Goal: Task Accomplishment & Management: Use online tool/utility

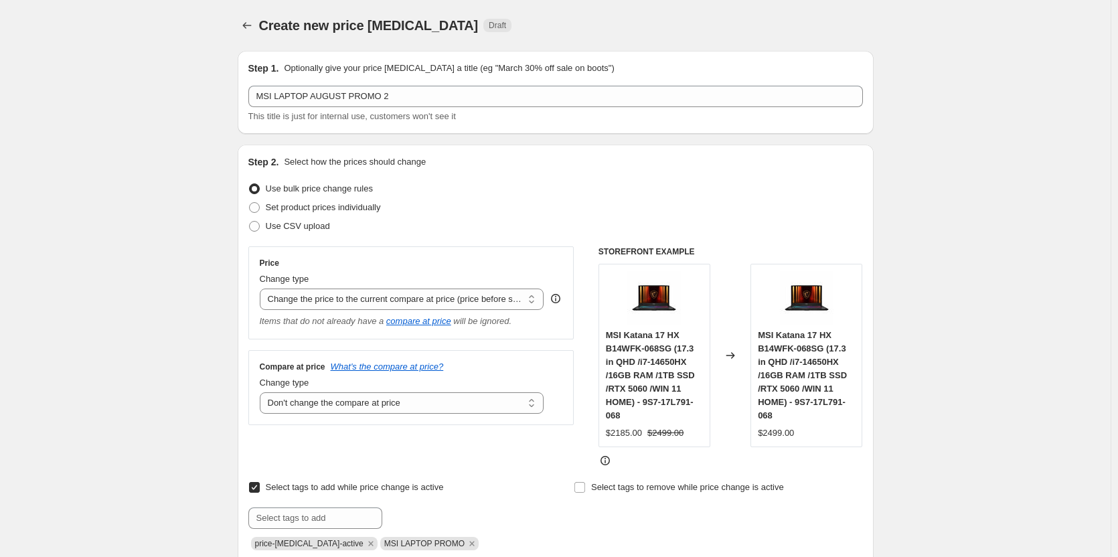
select select "ecap"
select select "no_change"
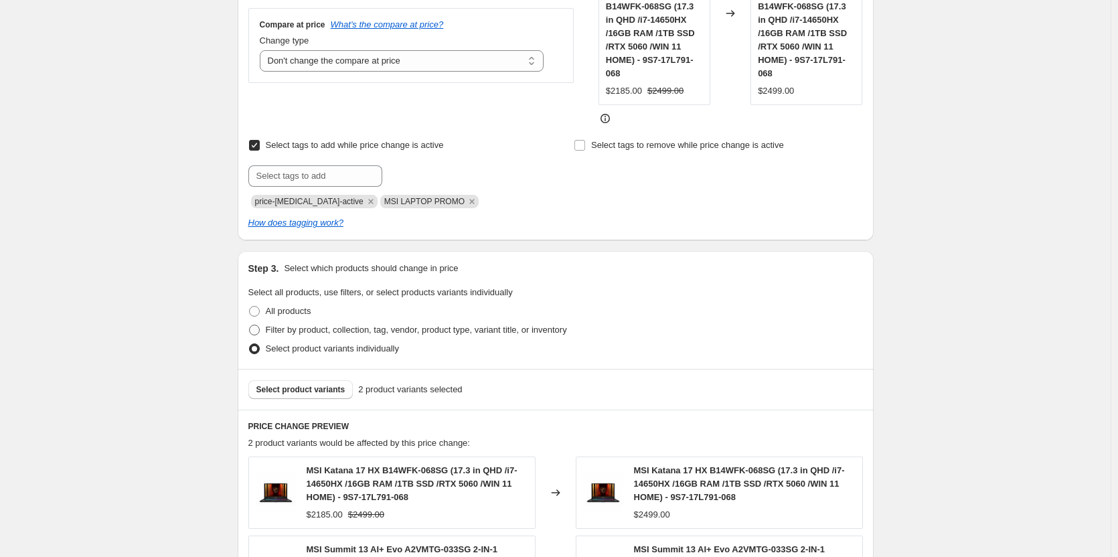
scroll to position [469, 0]
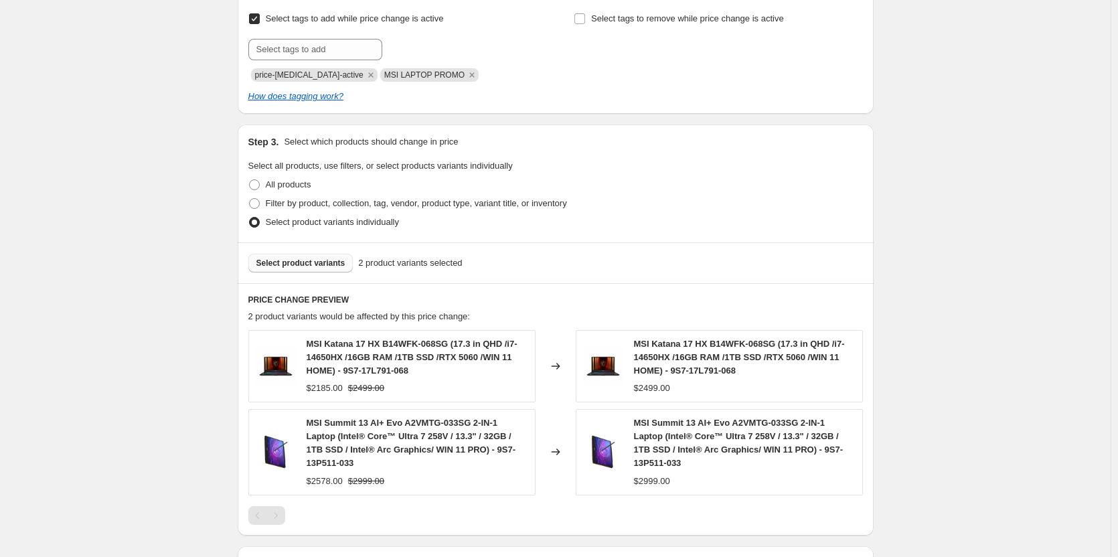
click at [311, 264] on span "Select product variants" at bounding box center [300, 263] width 89 height 11
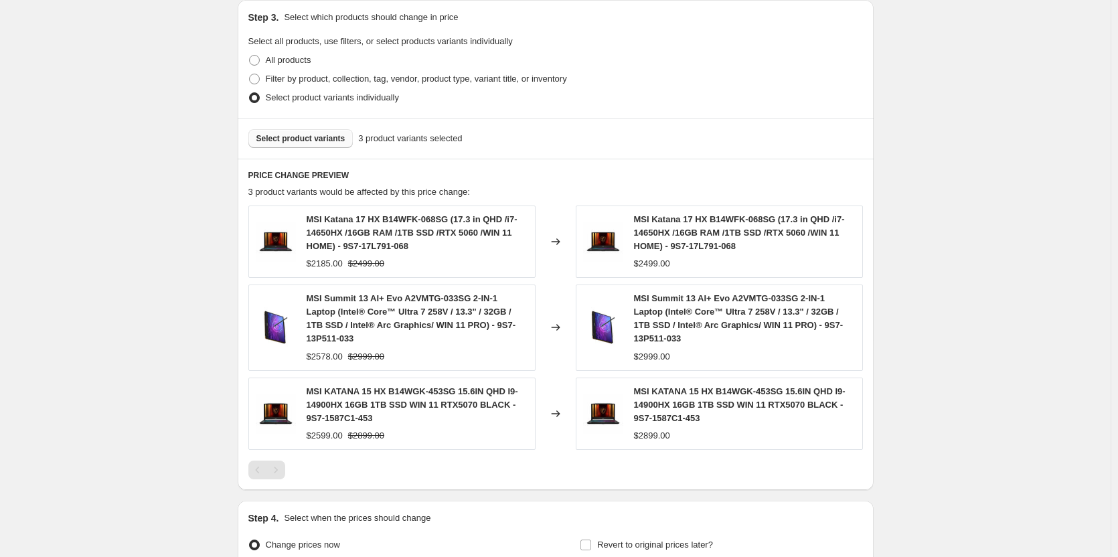
scroll to position [602, 0]
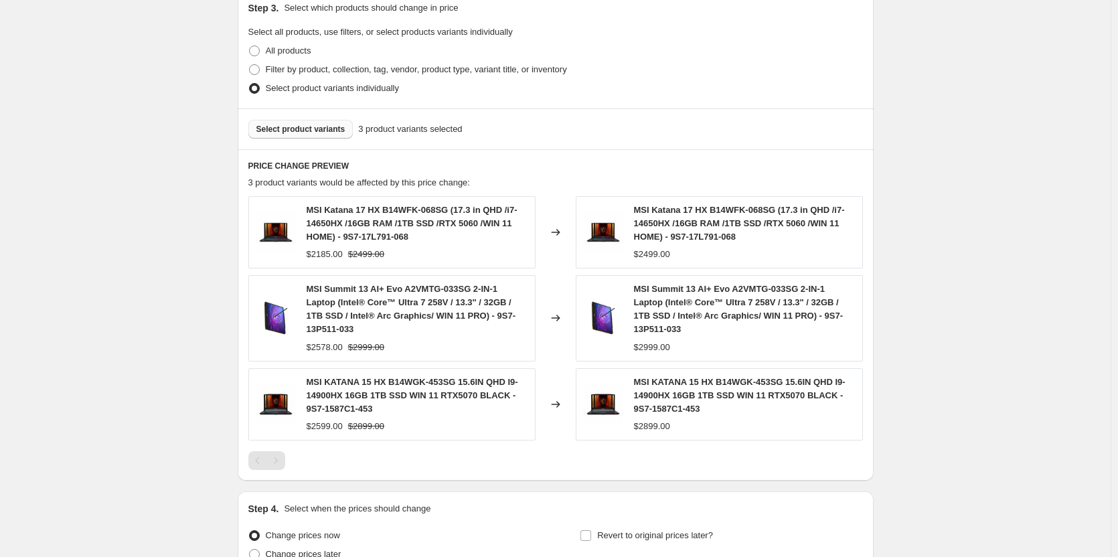
click at [311, 129] on span "Select product variants" at bounding box center [300, 129] width 89 height 11
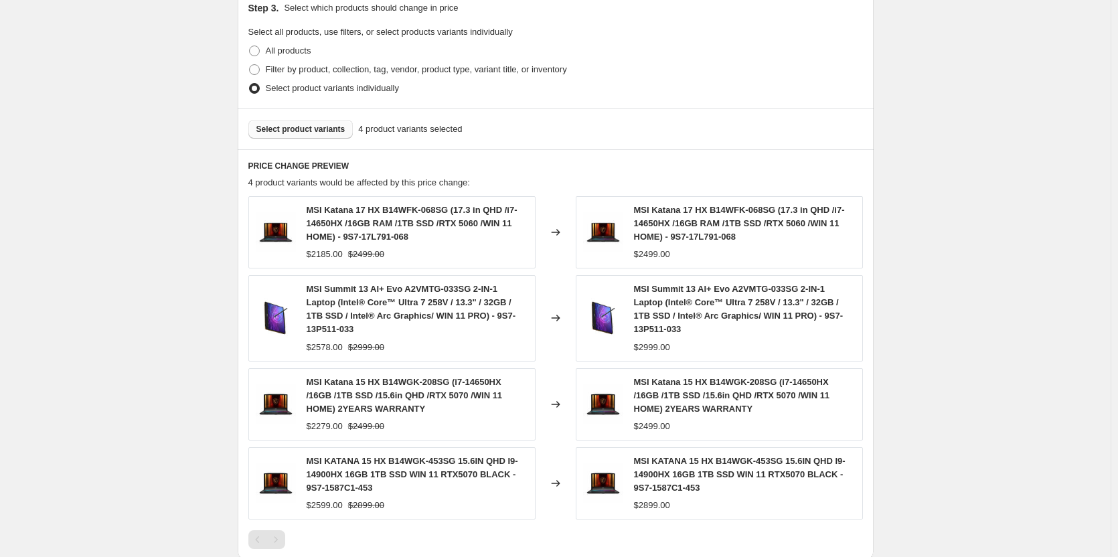
click at [305, 129] on span "Select product variants" at bounding box center [300, 129] width 89 height 11
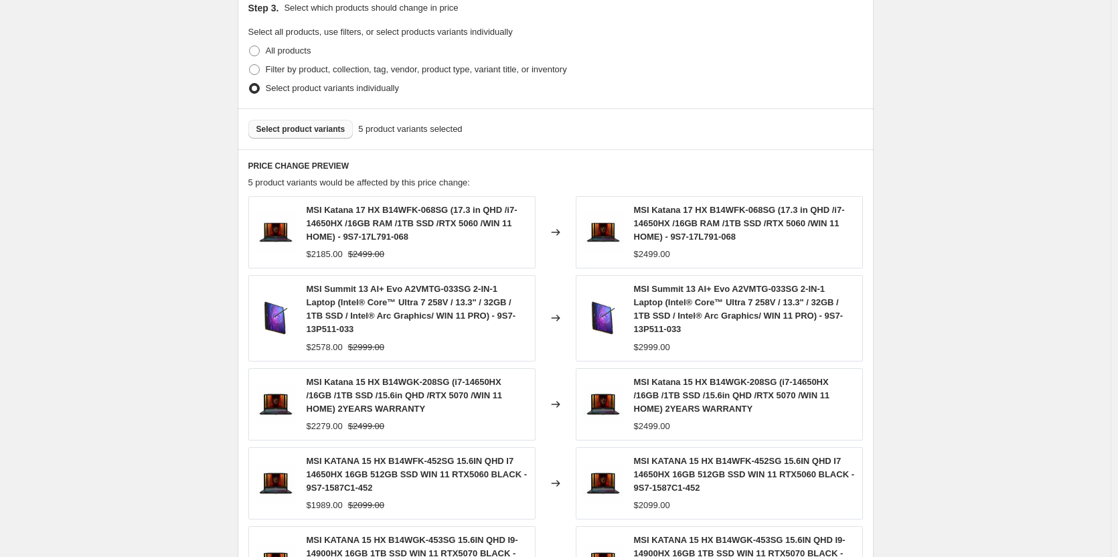
click at [311, 129] on span "Select product variants" at bounding box center [300, 129] width 89 height 11
click at [318, 127] on span "Select product variants" at bounding box center [300, 129] width 89 height 11
click at [296, 127] on span "Select product variants" at bounding box center [300, 129] width 89 height 11
click at [300, 127] on span "Select product variants" at bounding box center [300, 129] width 89 height 11
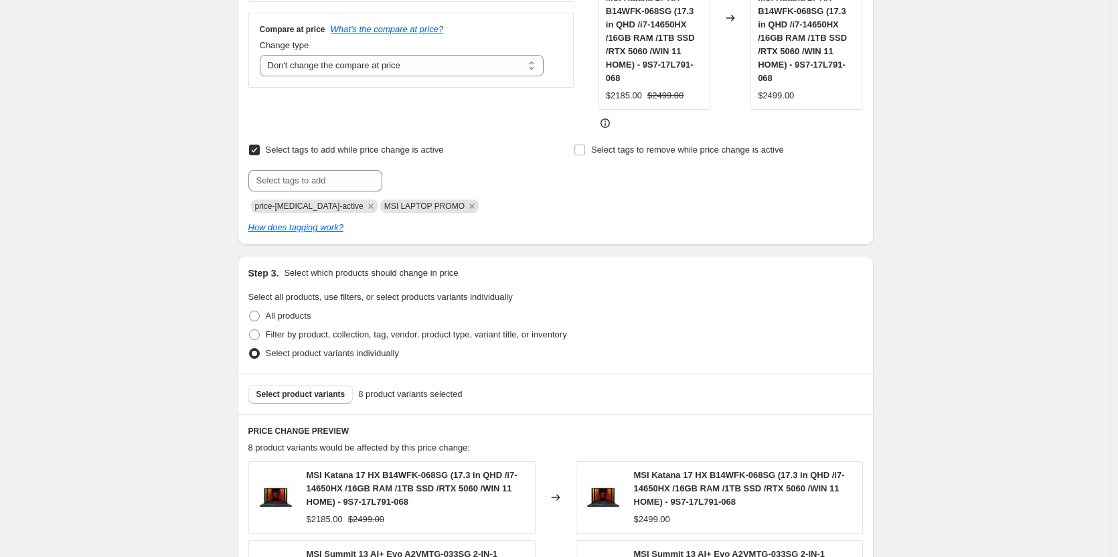
scroll to position [402, 0]
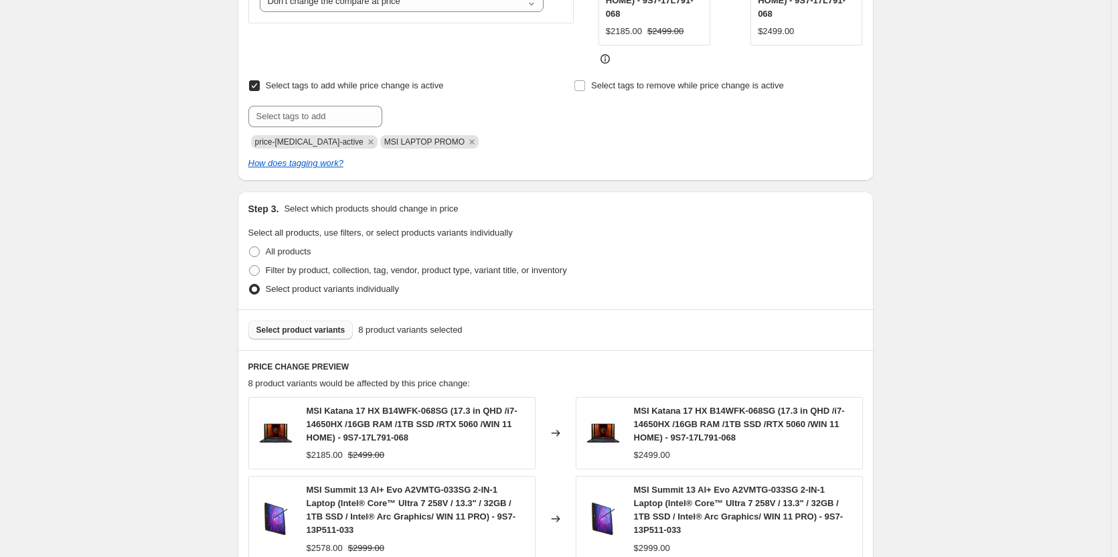
click at [282, 333] on span "Select product variants" at bounding box center [300, 330] width 89 height 11
click at [299, 331] on span "Select product variants" at bounding box center [300, 330] width 89 height 11
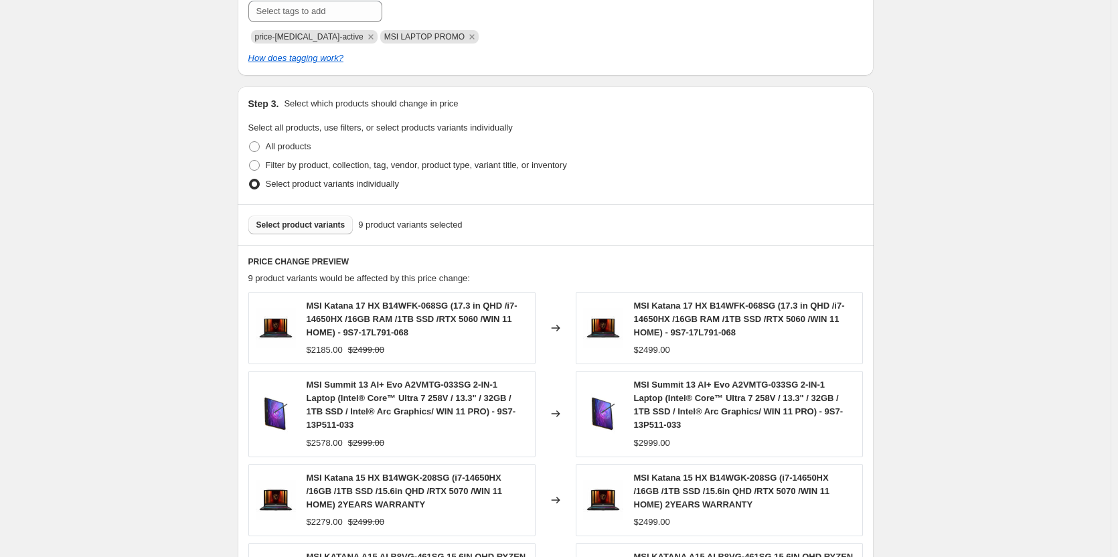
scroll to position [602, 0]
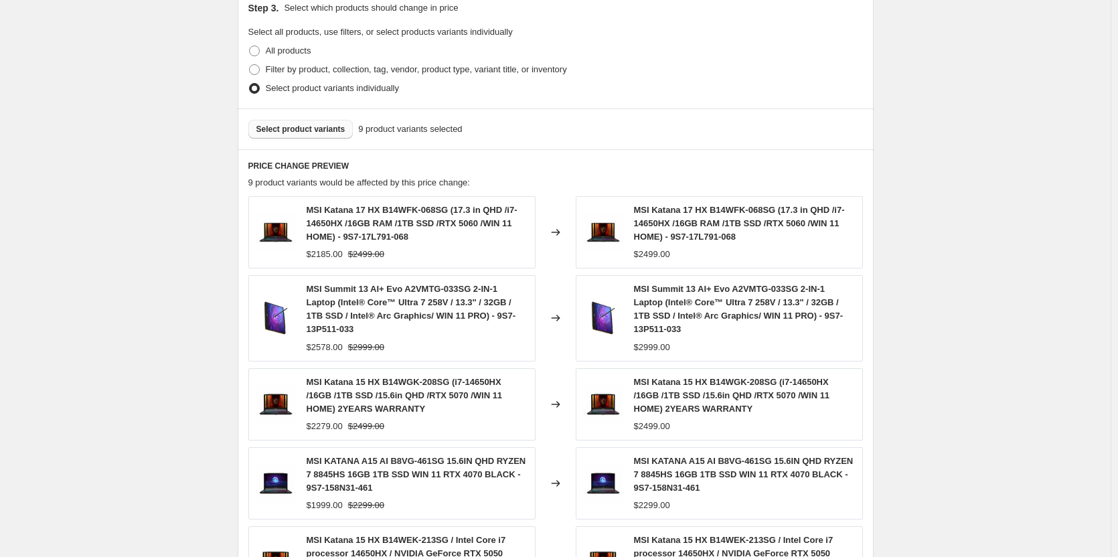
click at [303, 129] on span "Select product variants" at bounding box center [300, 129] width 89 height 11
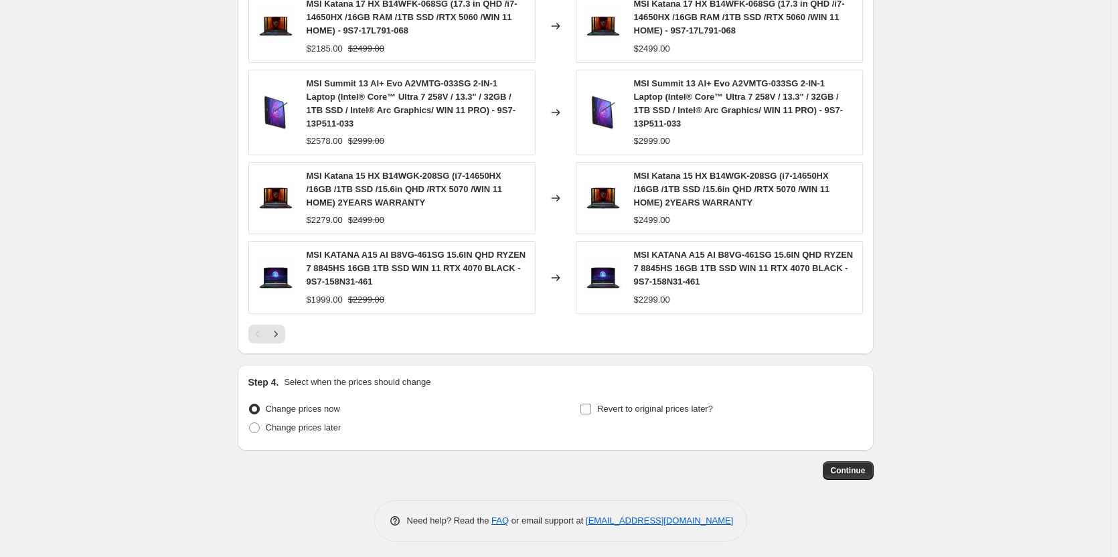
scroll to position [879, 0]
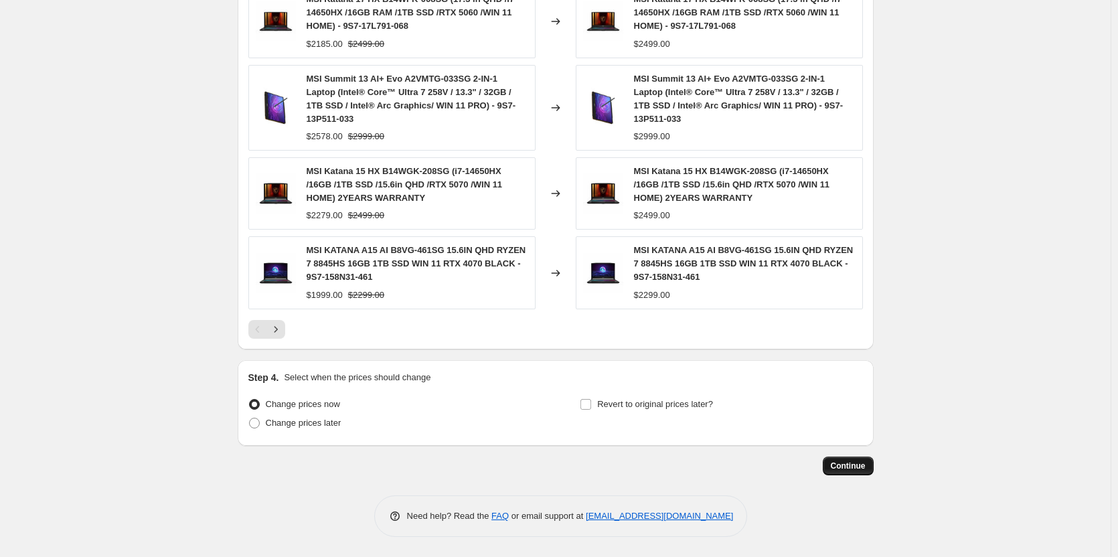
click at [847, 468] on span "Continue" at bounding box center [848, 466] width 35 height 11
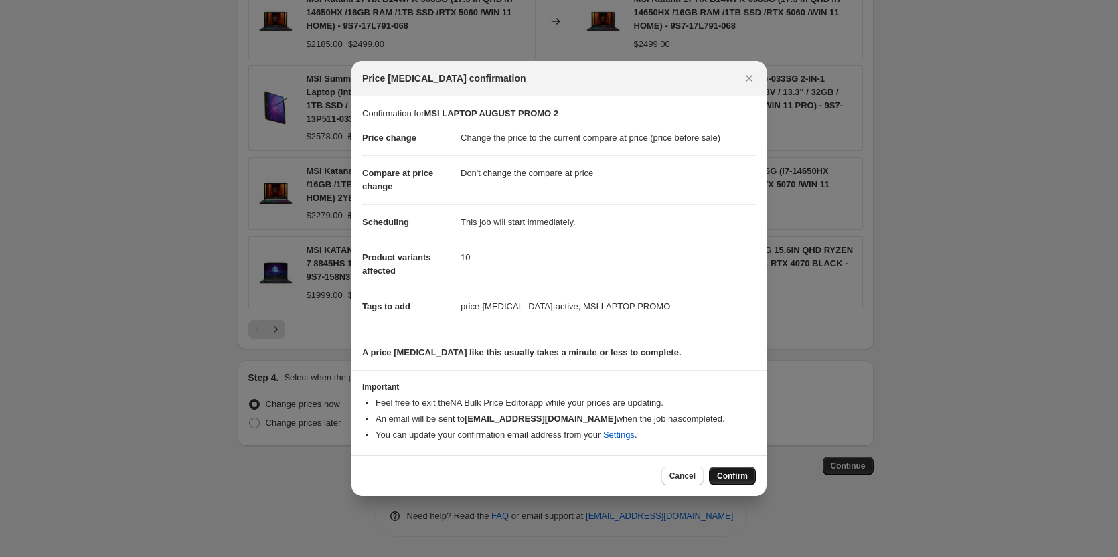
click at [734, 475] on span "Confirm" at bounding box center [732, 476] width 31 height 11
type input "MSI LAPTOP AUGUST PROMO 2"
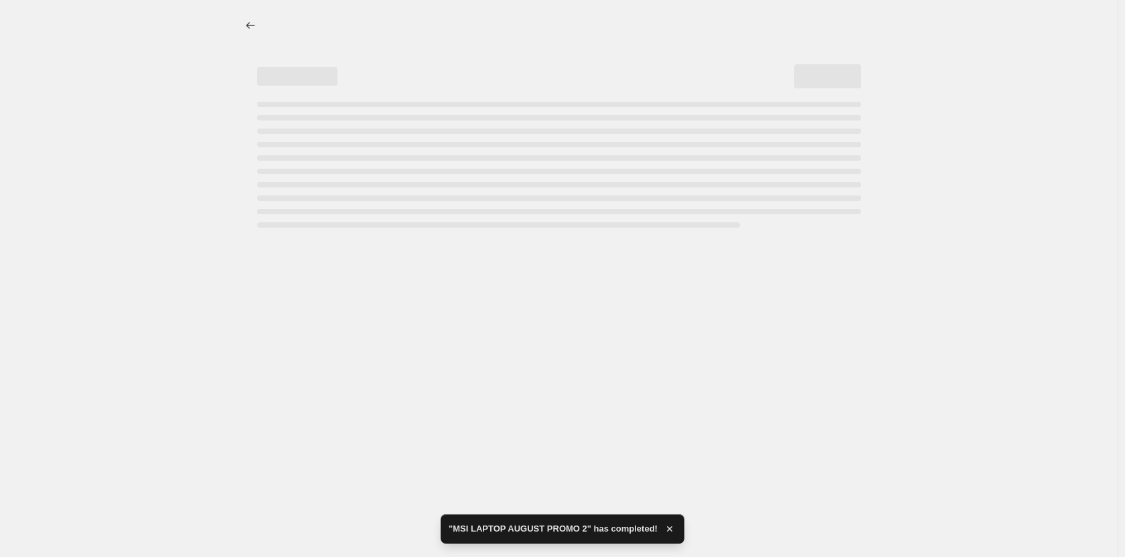
select select "ecap"
select select "no_change"
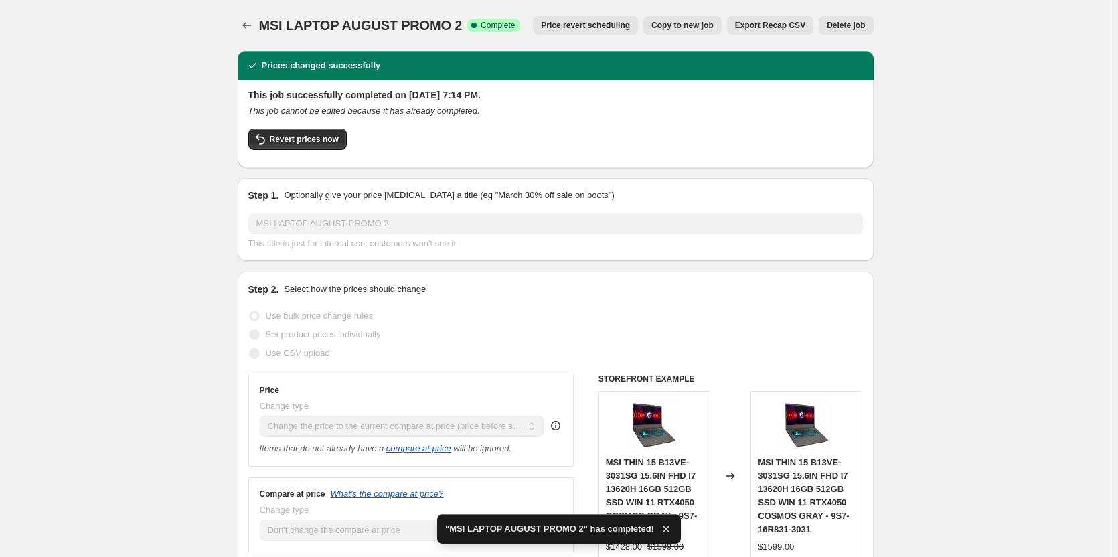
click at [701, 25] on span "Copy to new job" at bounding box center [682, 25] width 62 height 11
select select "ecap"
select select "no_change"
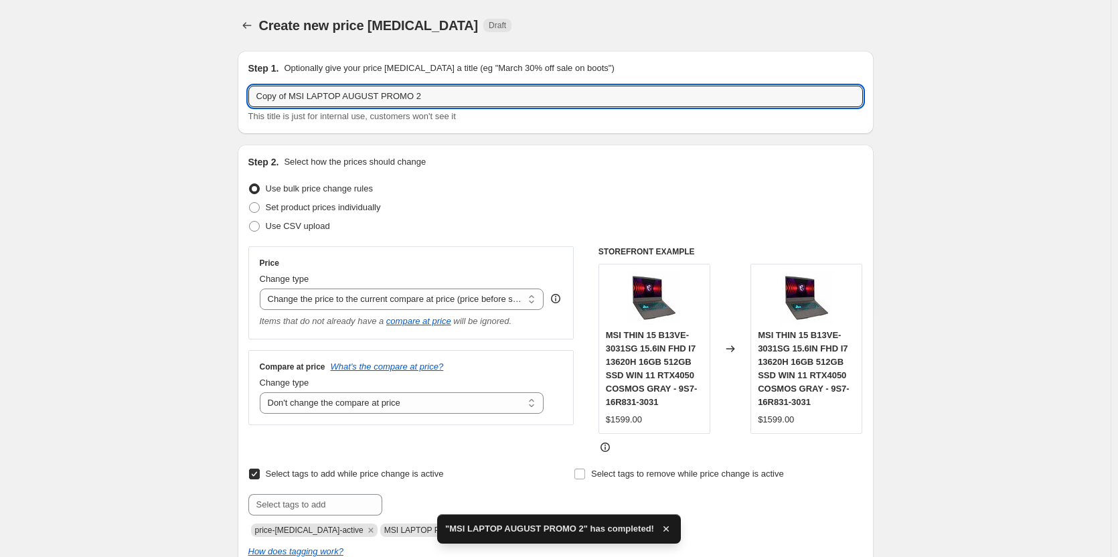
drag, startPoint x: 290, startPoint y: 95, endPoint x: 221, endPoint y: 90, distance: 69.2
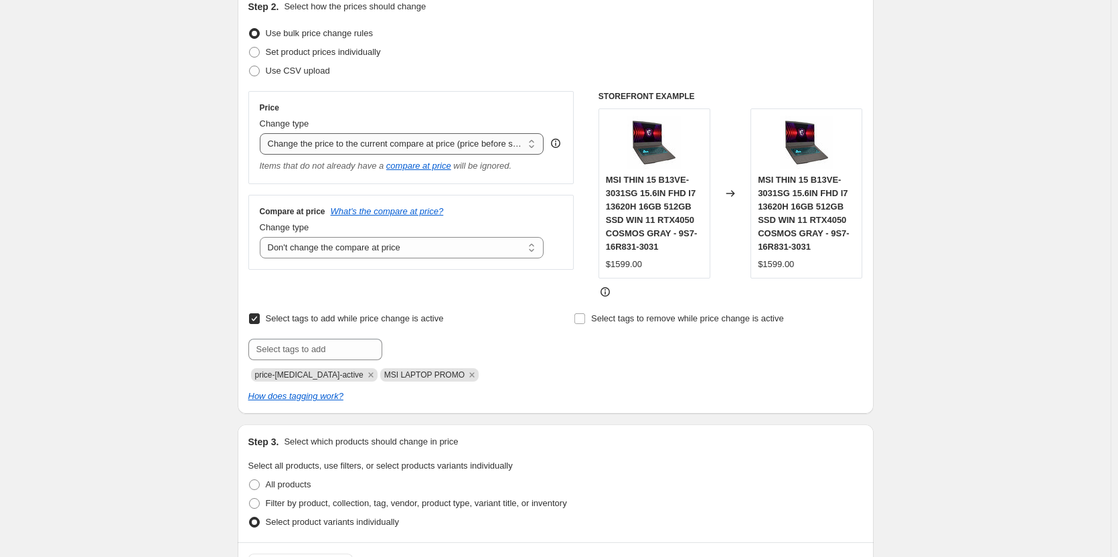
scroll to position [67, 0]
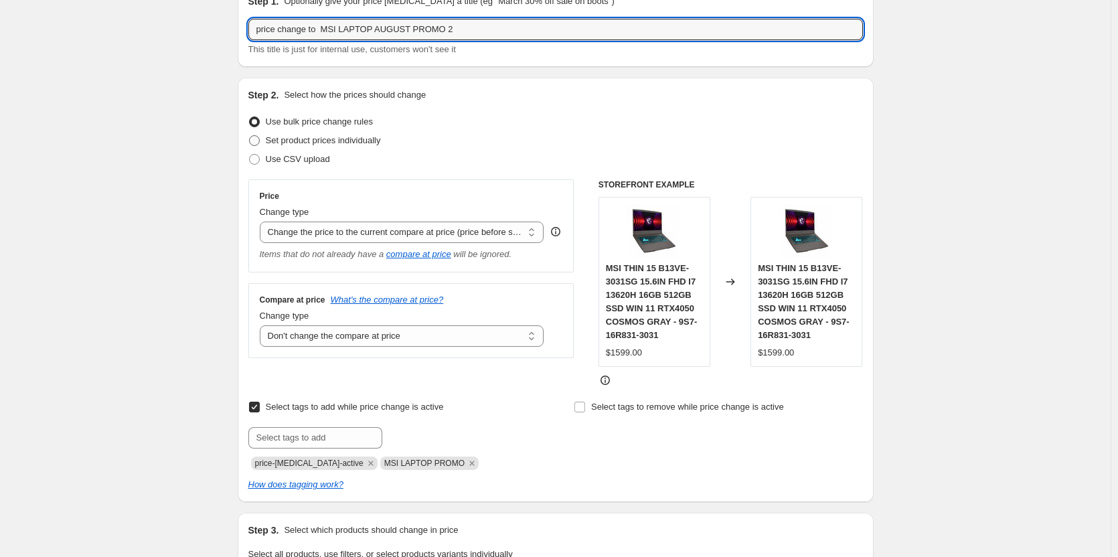
type input "price change to MSI LAPTOP AUGUST PROMO 2"
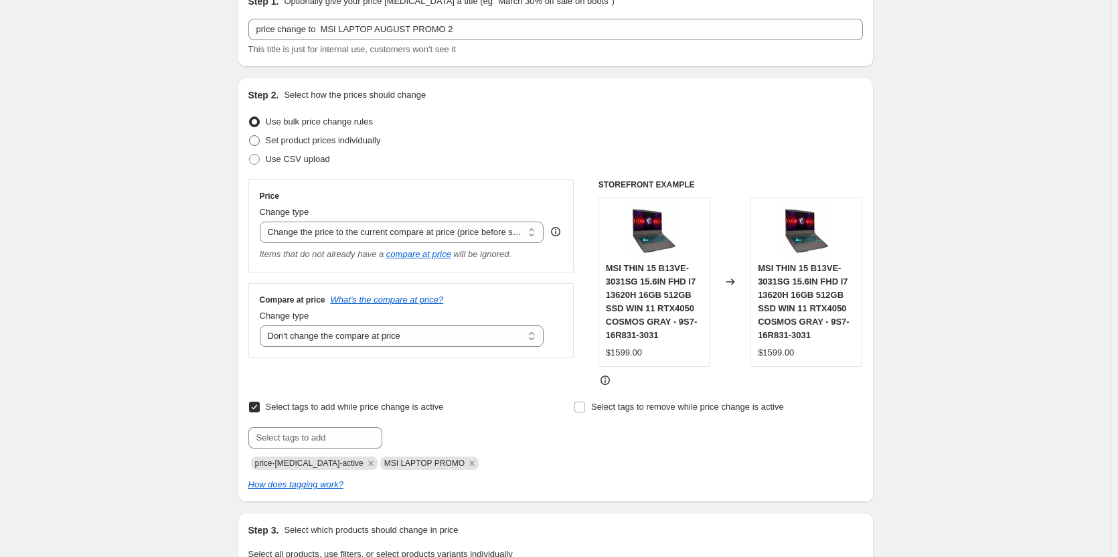
click at [260, 139] on span at bounding box center [254, 140] width 11 height 11
click at [250, 136] on input "Set product prices individually" at bounding box center [249, 135] width 1 height 1
radio input "true"
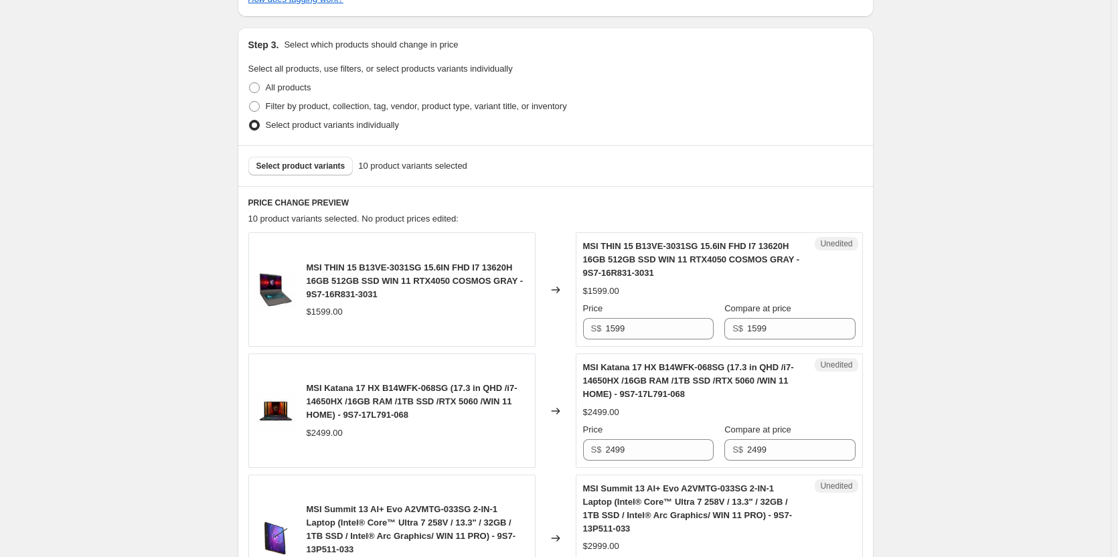
scroll to position [335, 0]
click at [639, 325] on input "1599" at bounding box center [659, 327] width 108 height 21
type input "1"
type input "1428.00"
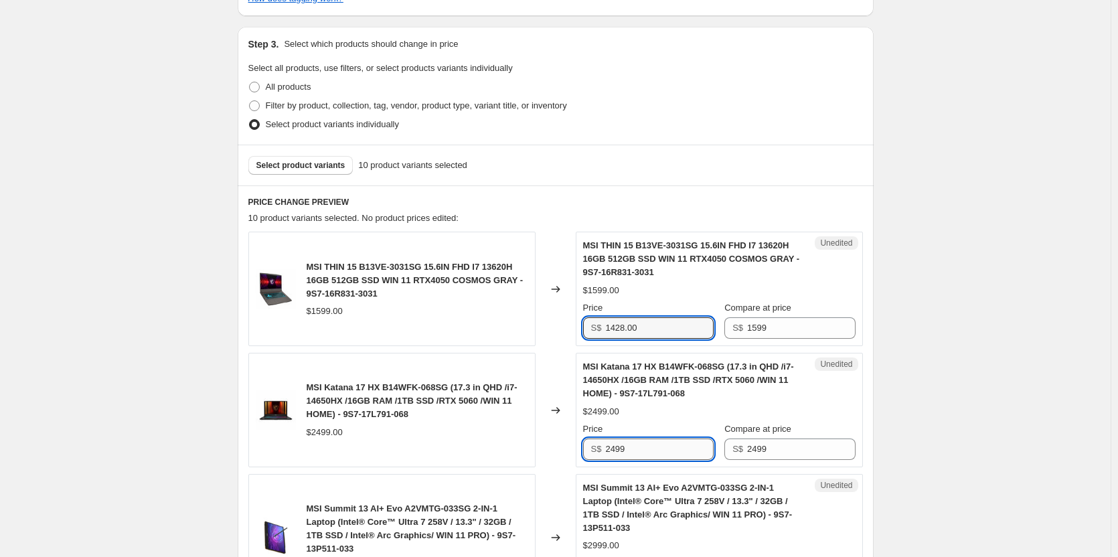
click at [655, 447] on input "2499" at bounding box center [659, 448] width 108 height 21
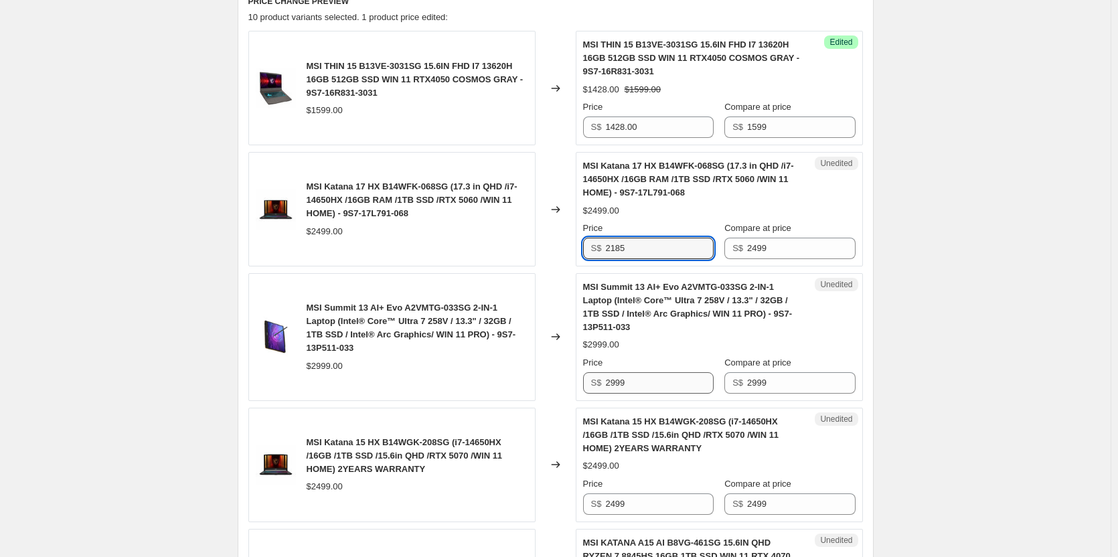
type input "2185"
click at [646, 389] on input "2999" at bounding box center [659, 382] width 108 height 21
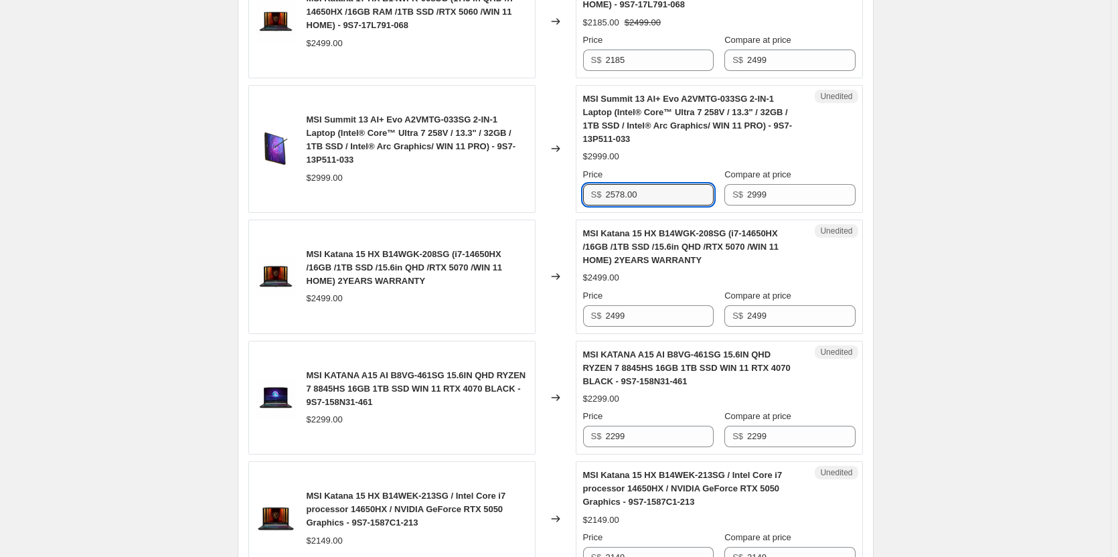
scroll to position [736, 0]
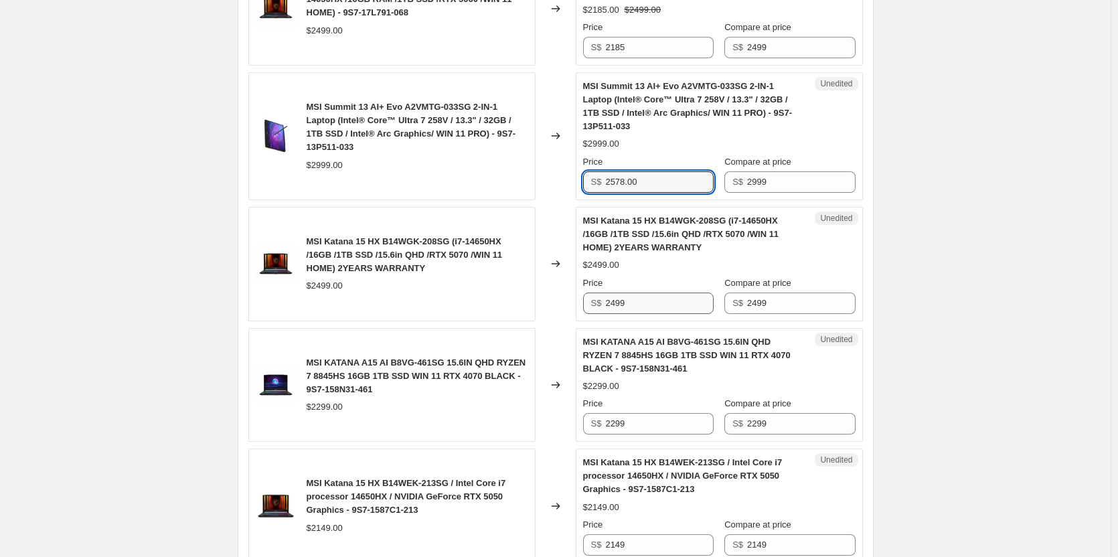
type input "2578.00"
click at [634, 304] on input "2499" at bounding box center [659, 303] width 108 height 21
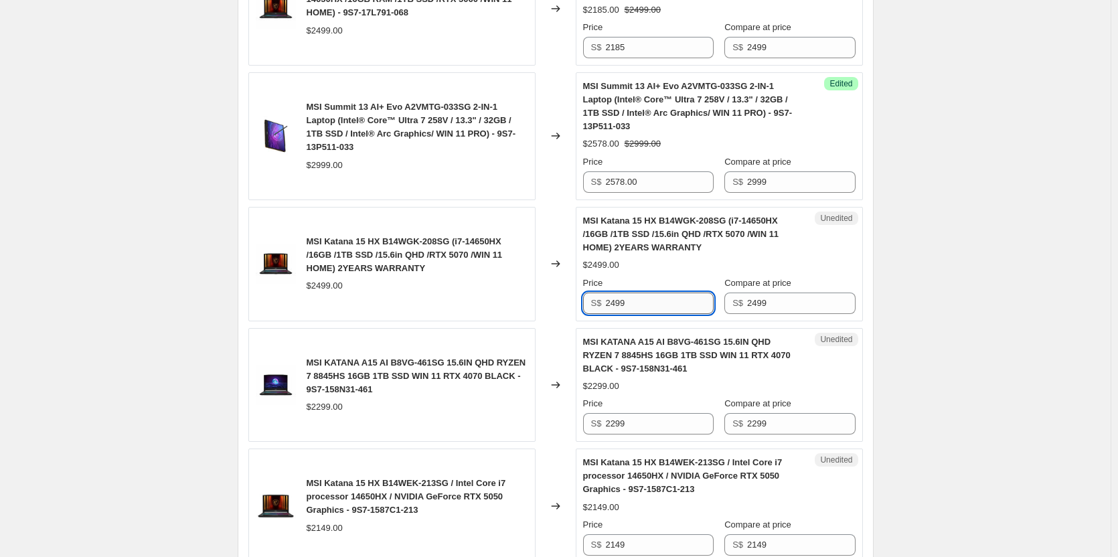
click at [648, 309] on input "2499" at bounding box center [659, 303] width 108 height 21
type input "2279"
click at [641, 420] on input "2299" at bounding box center [659, 423] width 108 height 21
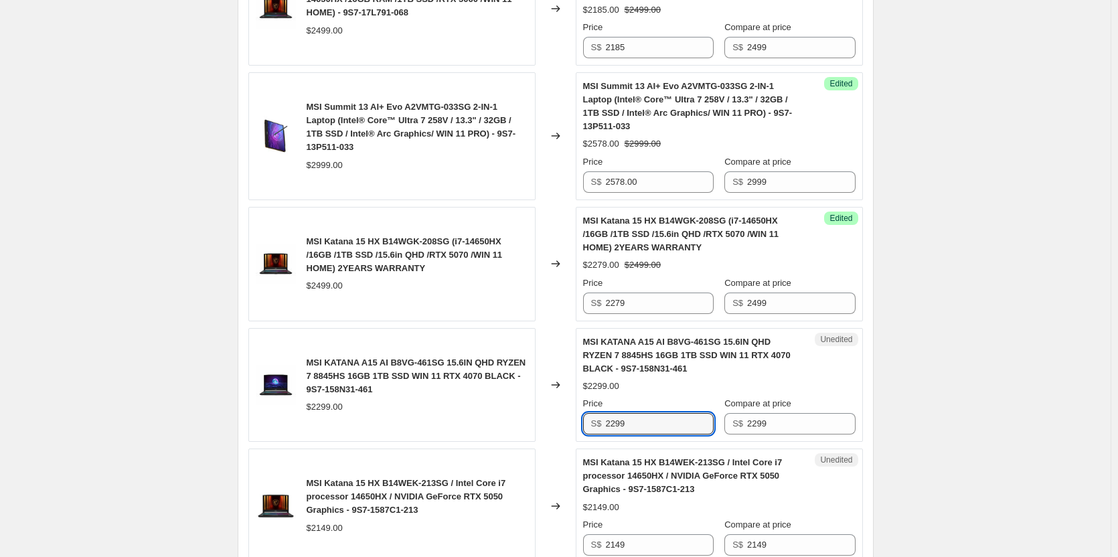
drag, startPoint x: 641, startPoint y: 420, endPoint x: 600, endPoint y: 423, distance: 40.9
click at [600, 423] on div "S$ 2299" at bounding box center [648, 423] width 131 height 21
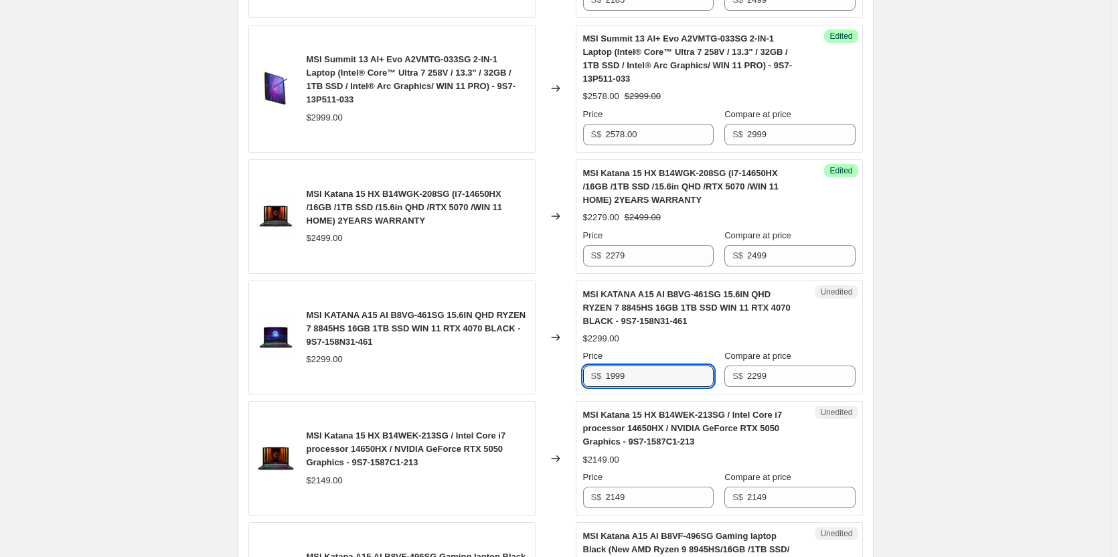
scroll to position [803, 0]
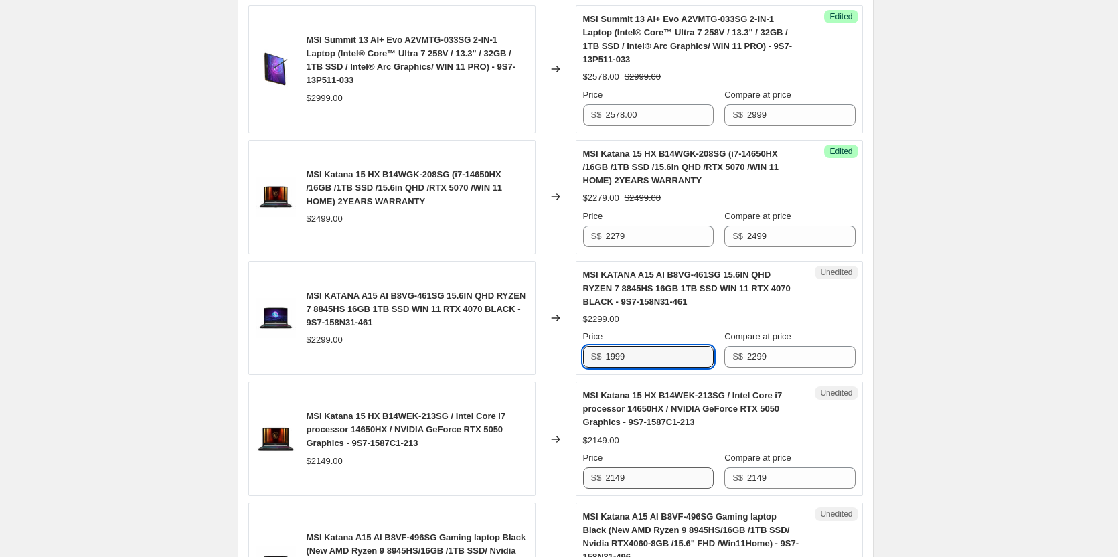
type input "1999"
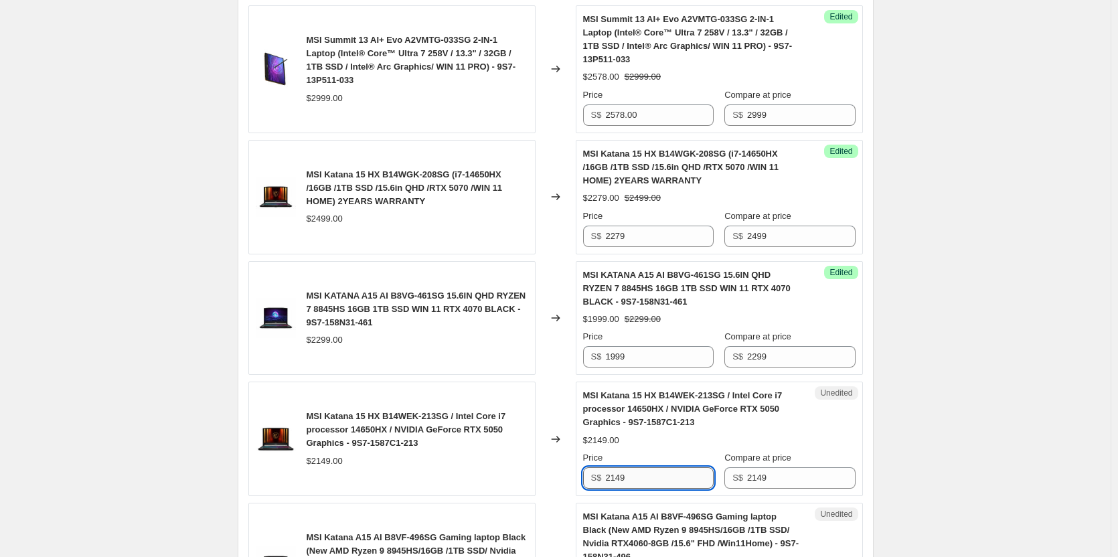
click at [637, 483] on input "2149" at bounding box center [659, 477] width 108 height 21
type input "2"
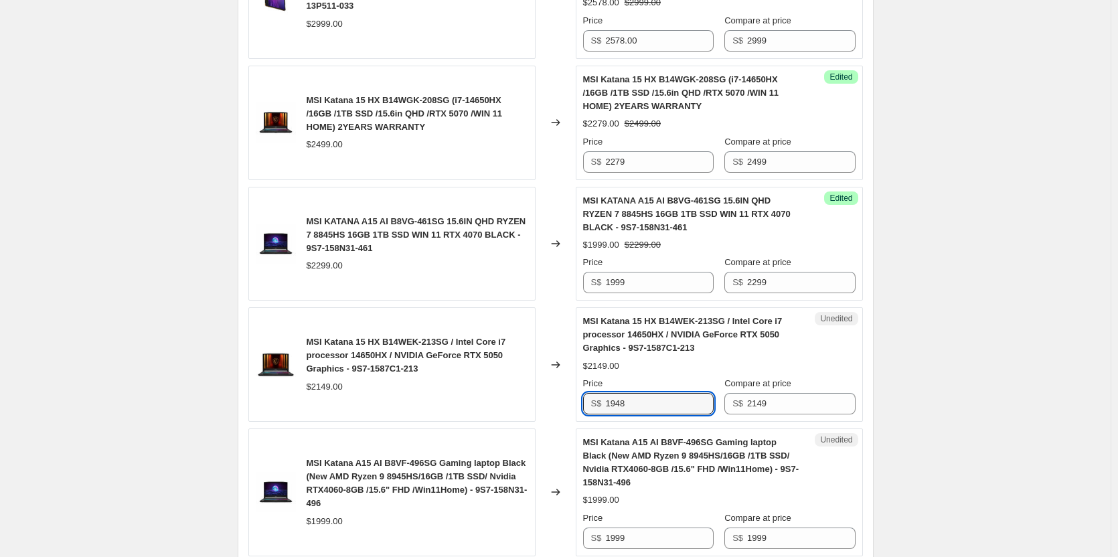
scroll to position [1004, 0]
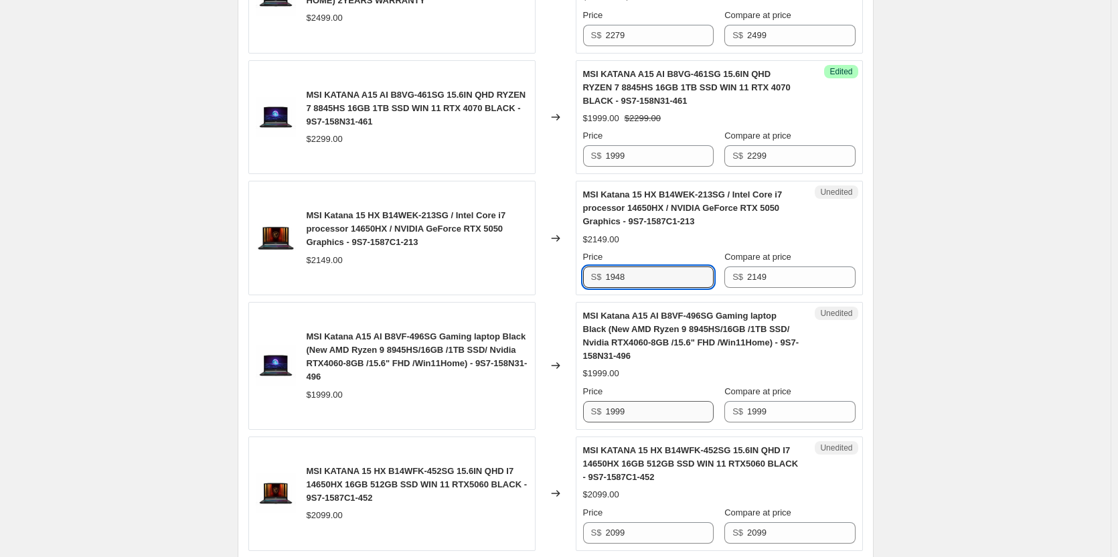
type input "1948"
click at [638, 416] on input "1999" at bounding box center [659, 411] width 108 height 21
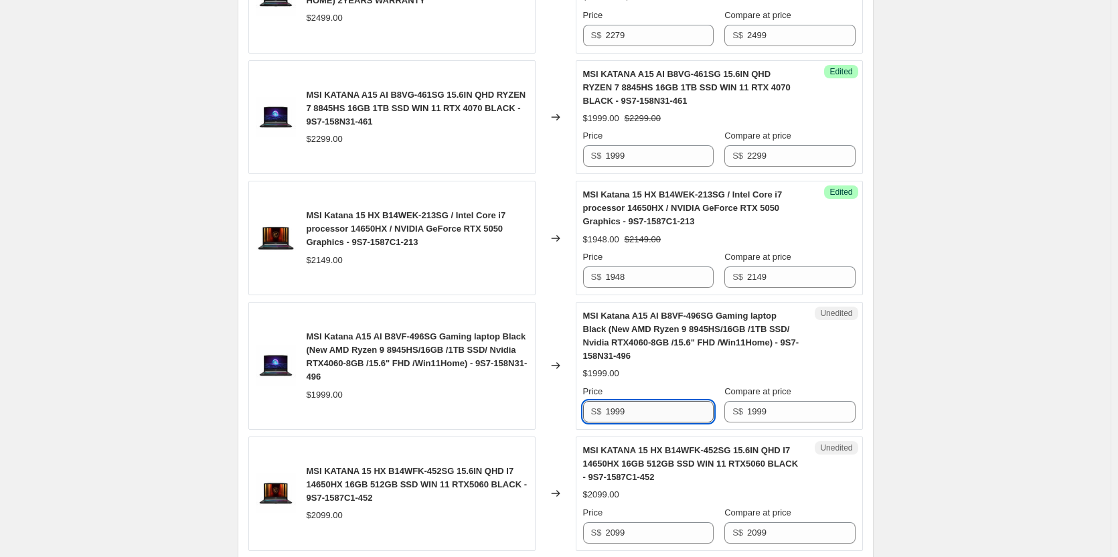
click at [638, 416] on input "1999" at bounding box center [659, 411] width 108 height 21
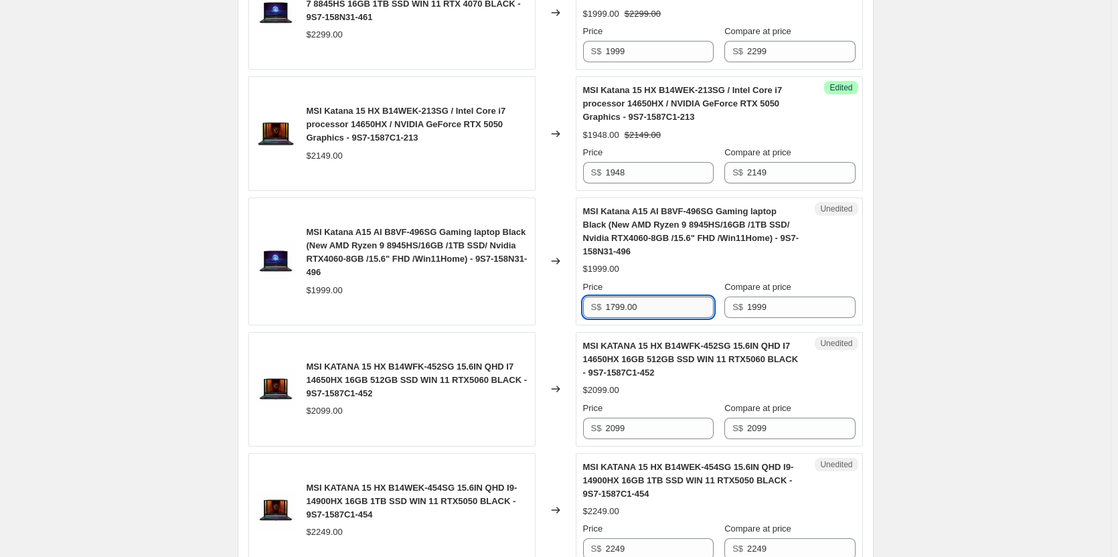
scroll to position [1138, 0]
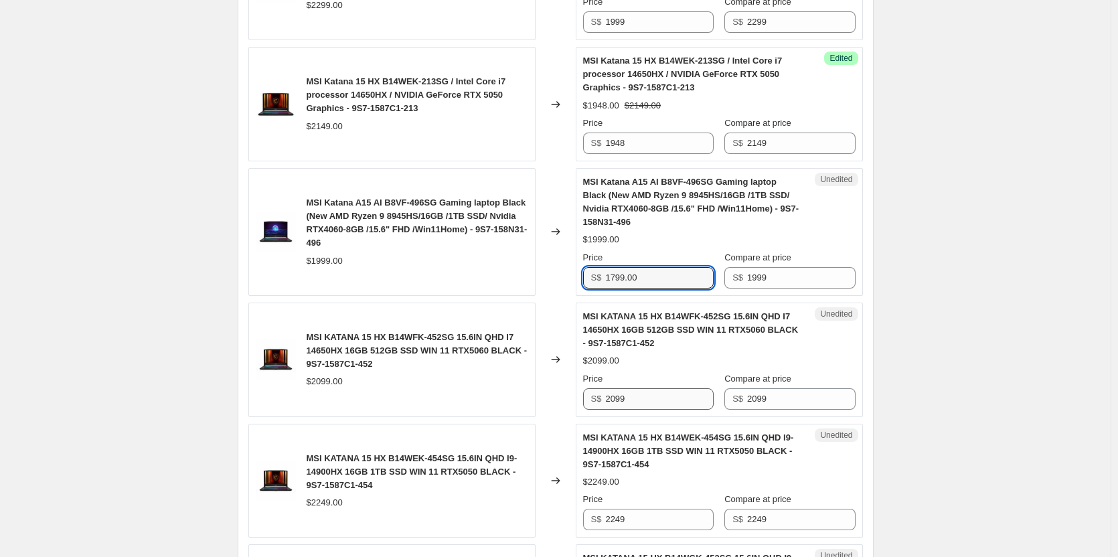
type input "1799.00"
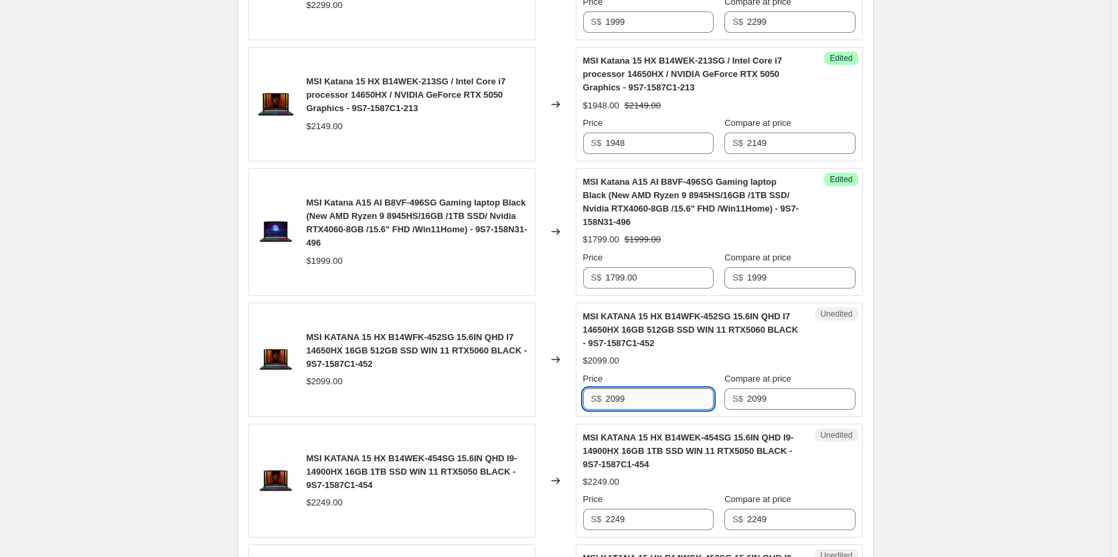
click at [637, 402] on input "2099" at bounding box center [659, 398] width 108 height 21
click at [637, 401] on input "2099" at bounding box center [659, 398] width 108 height 21
type input "2"
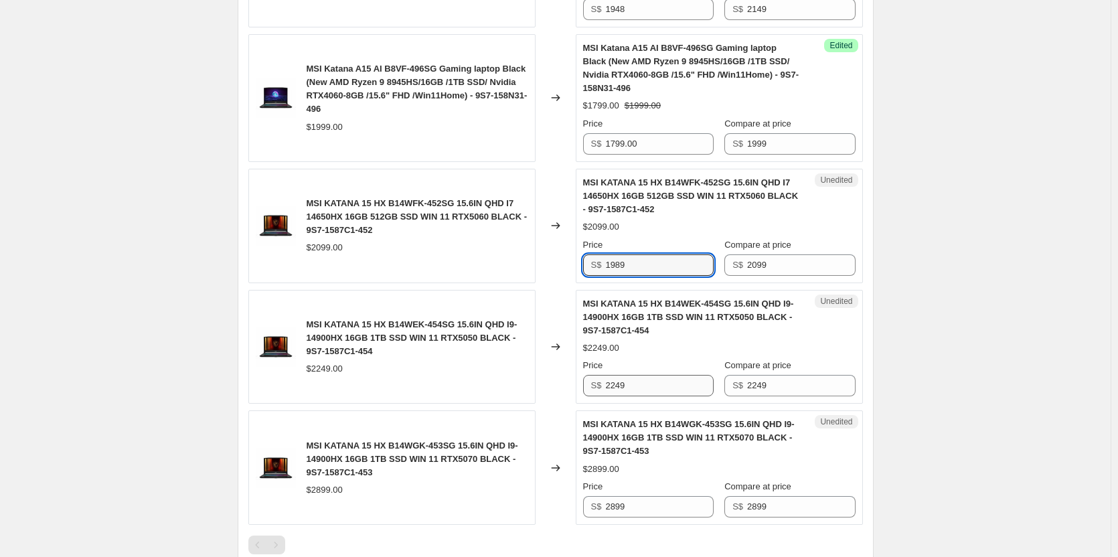
type input "1989"
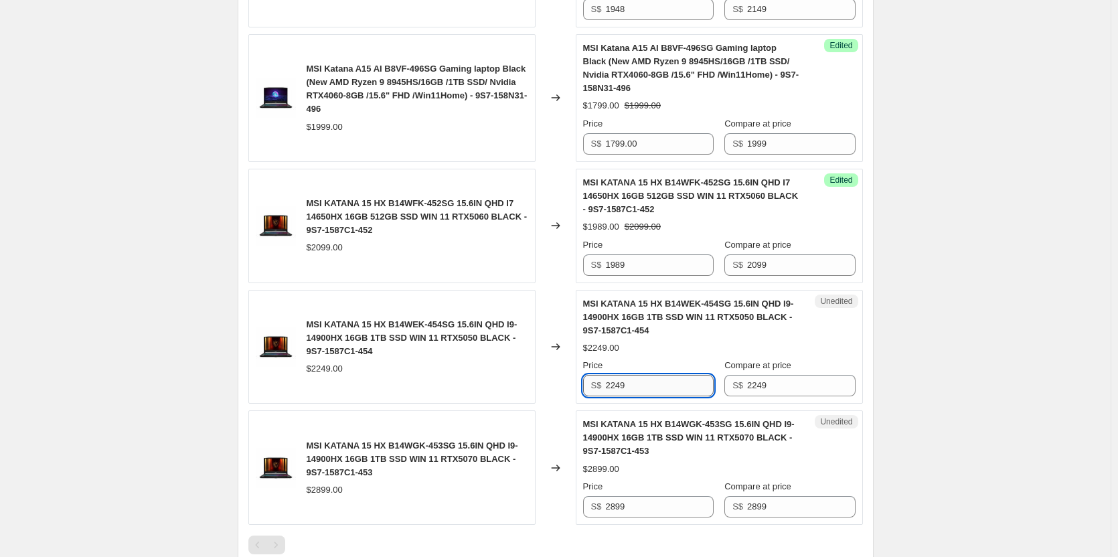
click at [627, 386] on input "2249" at bounding box center [659, 385] width 108 height 21
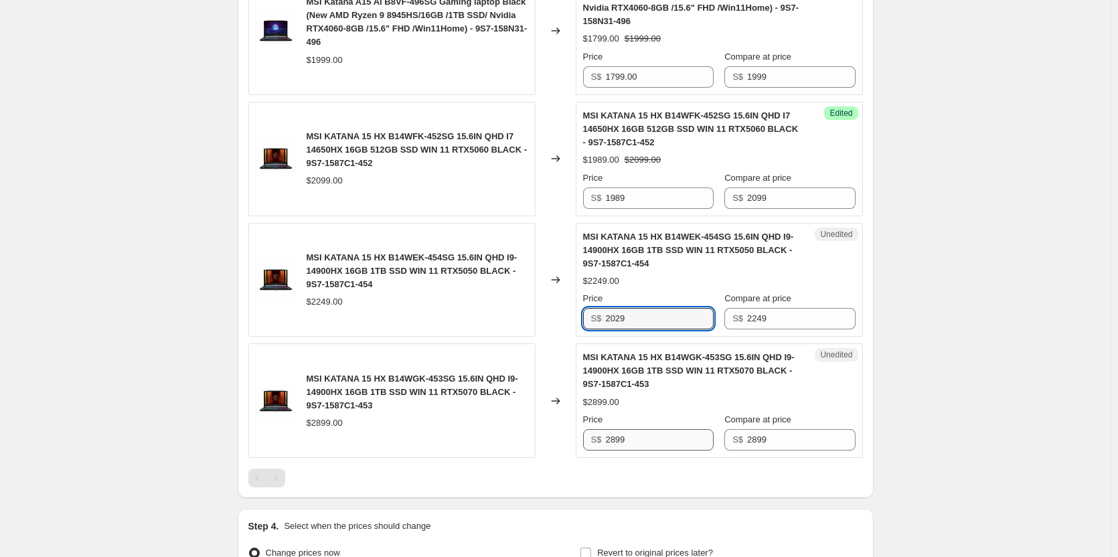
type input "2029"
click at [633, 441] on input "2899" at bounding box center [659, 439] width 108 height 21
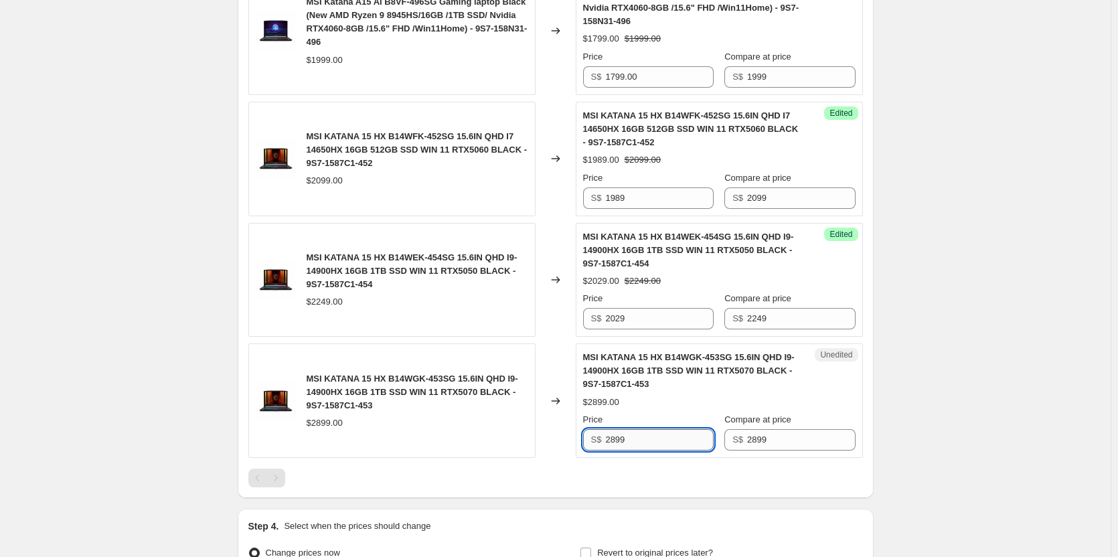
click at [633, 441] on input "2899" at bounding box center [659, 439] width 108 height 21
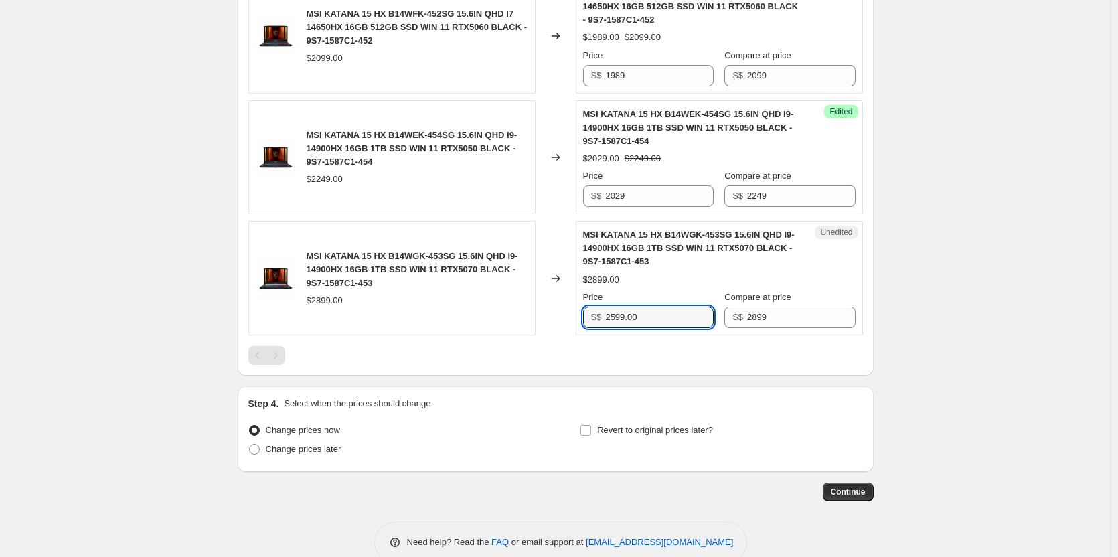
scroll to position [1473, 0]
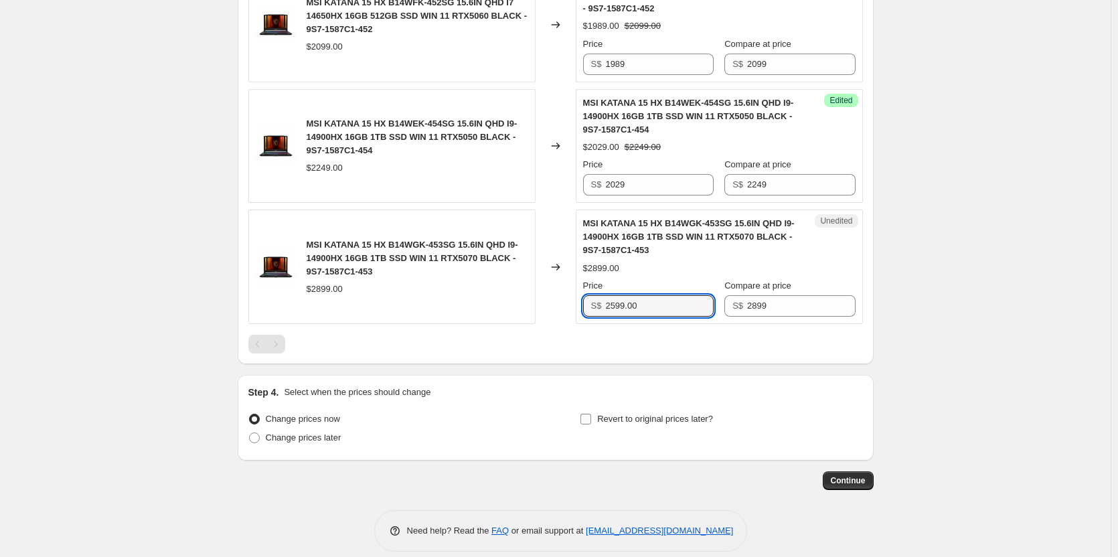
type input "2599.00"
click at [591, 418] on input "Revert to original prices later?" at bounding box center [585, 419] width 11 height 11
checkbox input "true"
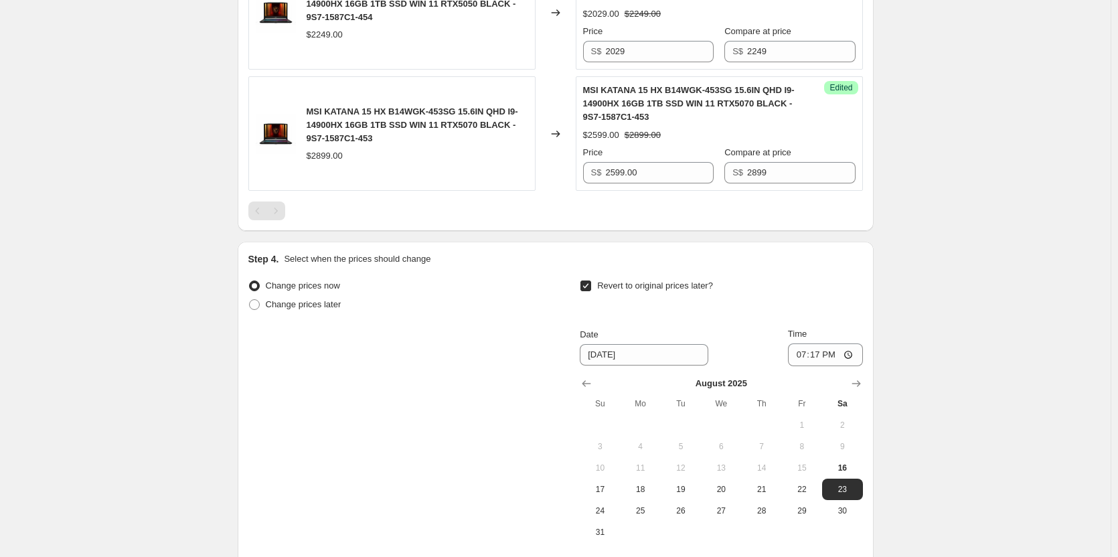
scroll to position [1606, 0]
click at [643, 356] on input "[DATE]" at bounding box center [644, 353] width 129 height 21
click at [607, 529] on span "31" at bounding box center [599, 531] width 29 height 11
type input "[DATE]"
click at [852, 350] on input "19:17" at bounding box center [825, 354] width 75 height 23
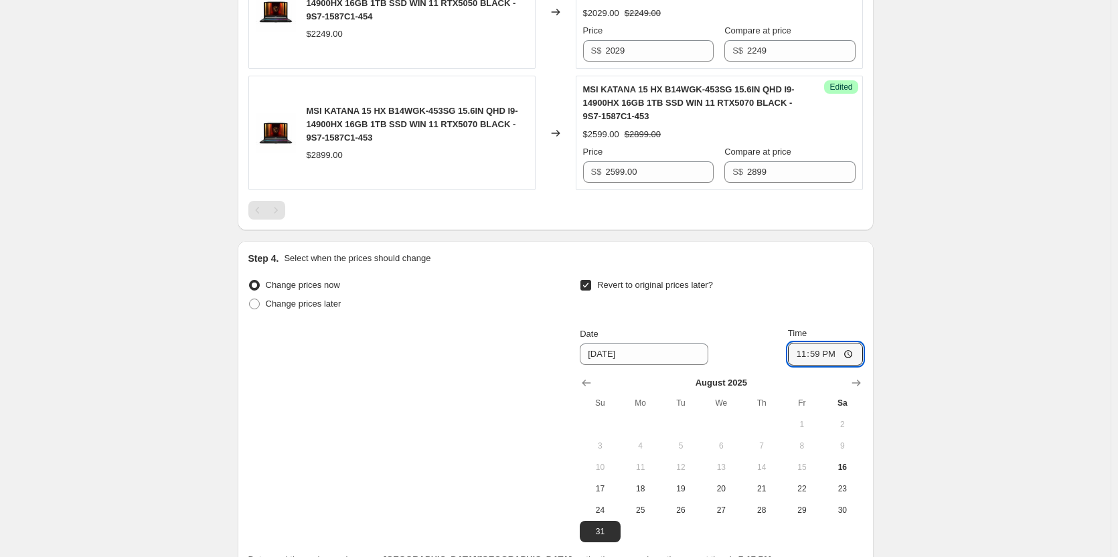
type input "23:59"
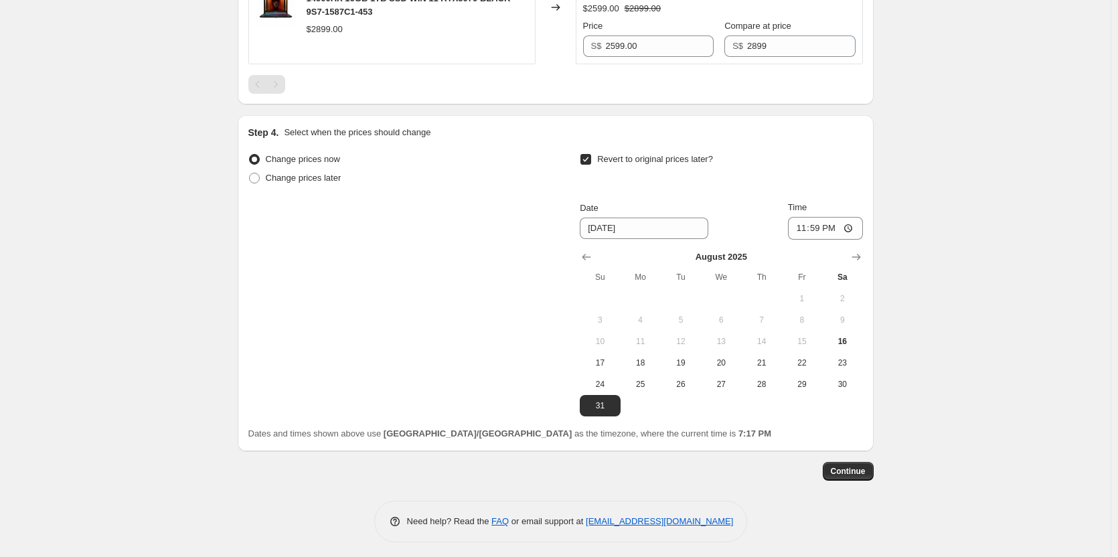
scroll to position [1738, 0]
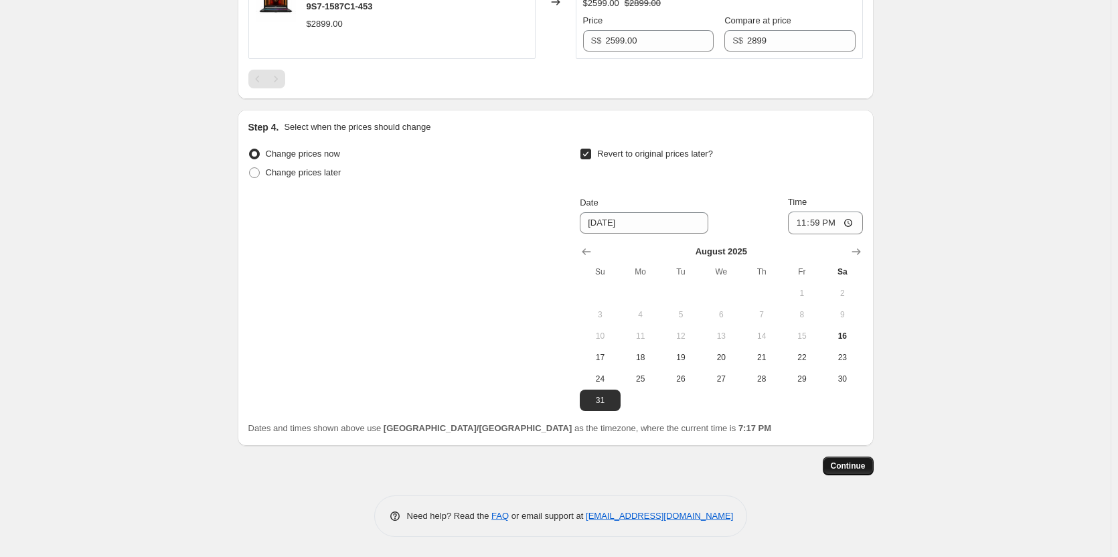
click at [851, 465] on span "Continue" at bounding box center [848, 466] width 35 height 11
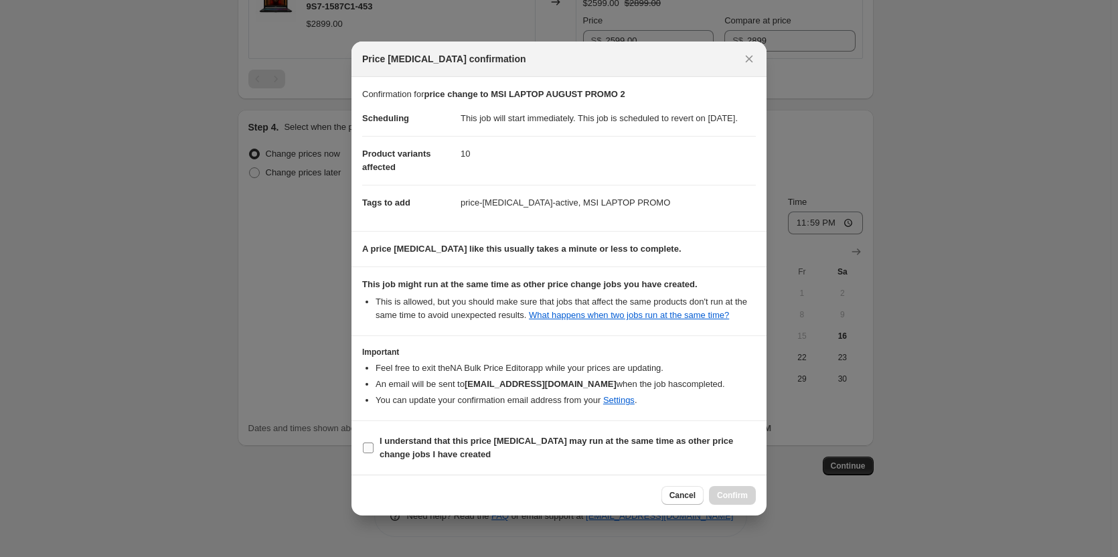
click at [364, 450] on input "I understand that this price [MEDICAL_DATA] may run at the same time as other p…" at bounding box center [368, 447] width 11 height 11
checkbox input "true"
click at [742, 500] on span "Confirm" at bounding box center [732, 495] width 31 height 11
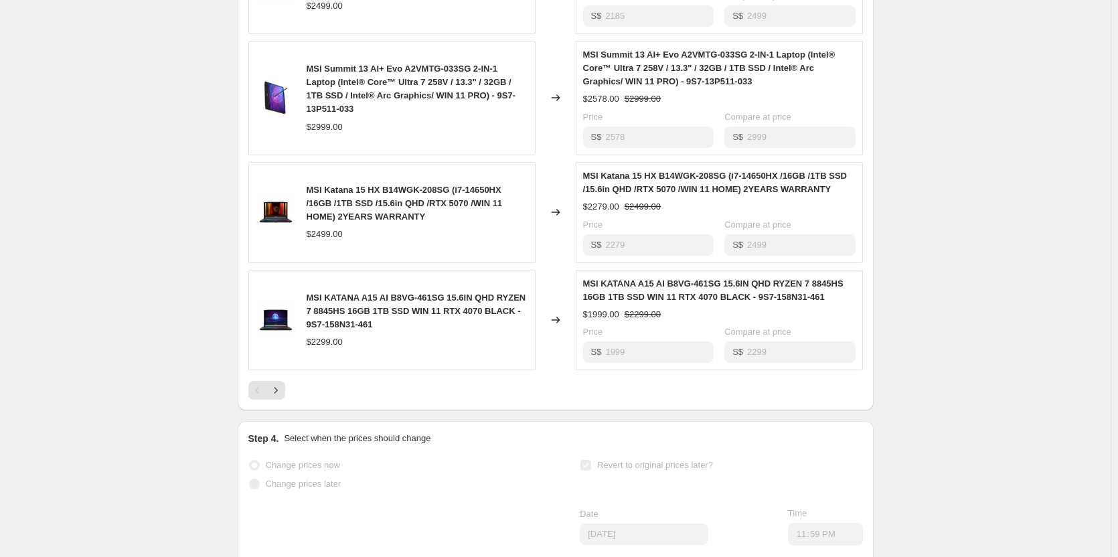
scroll to position [870, 0]
